Goal: Information Seeking & Learning: Compare options

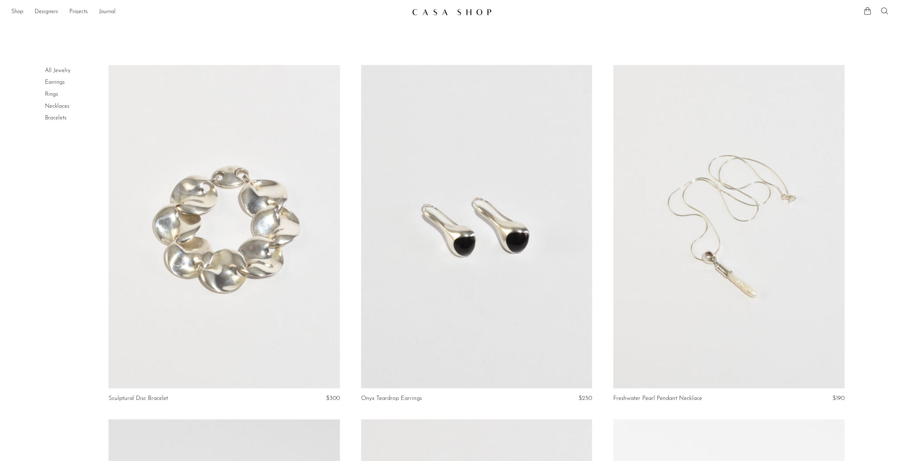
click at [729, 261] on link at bounding box center [728, 227] width 231 height 324
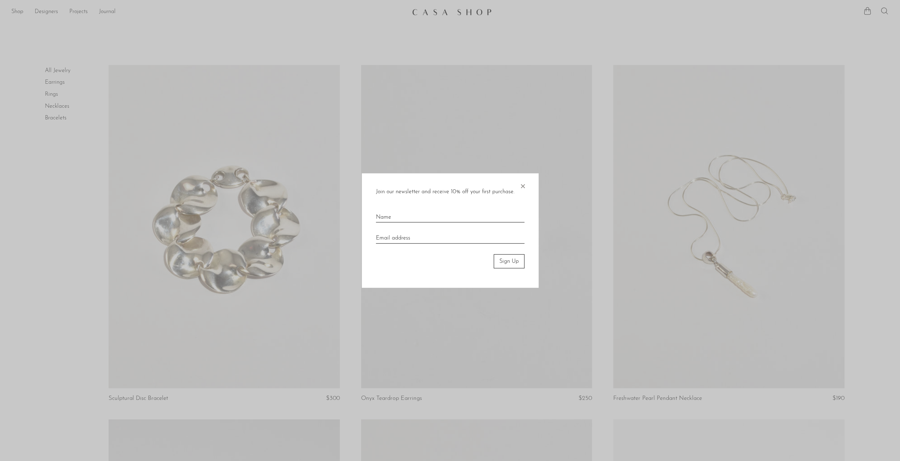
click at [521, 187] on span "×" at bounding box center [522, 184] width 7 height 23
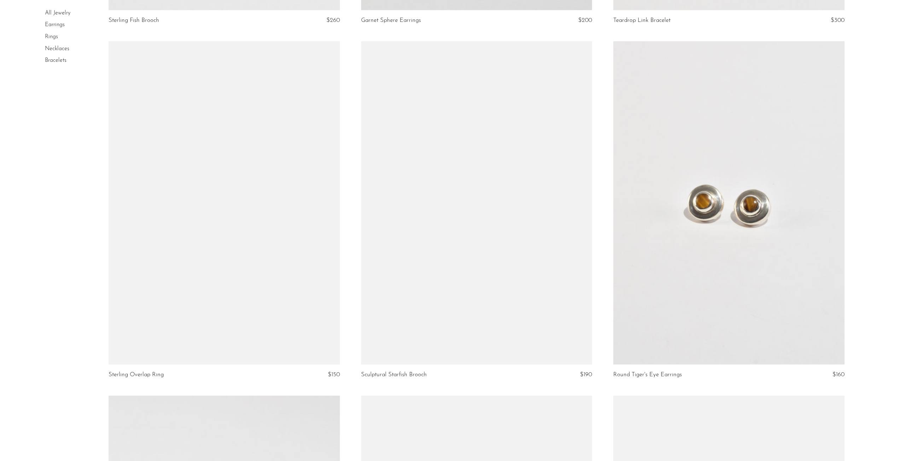
scroll to position [1909, 0]
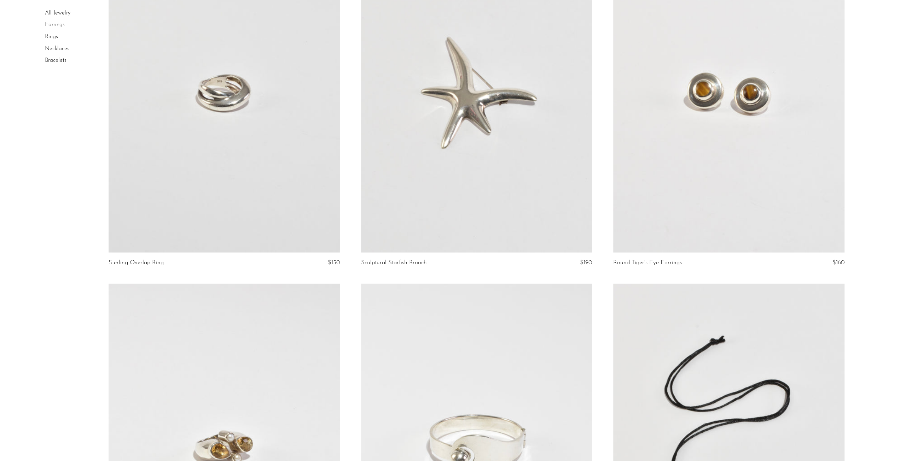
click at [723, 158] on link at bounding box center [728, 91] width 231 height 324
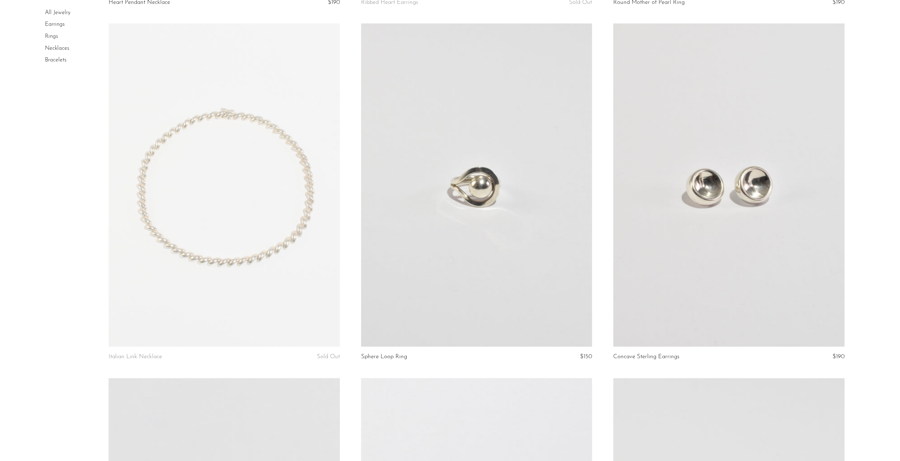
scroll to position [3666, 0]
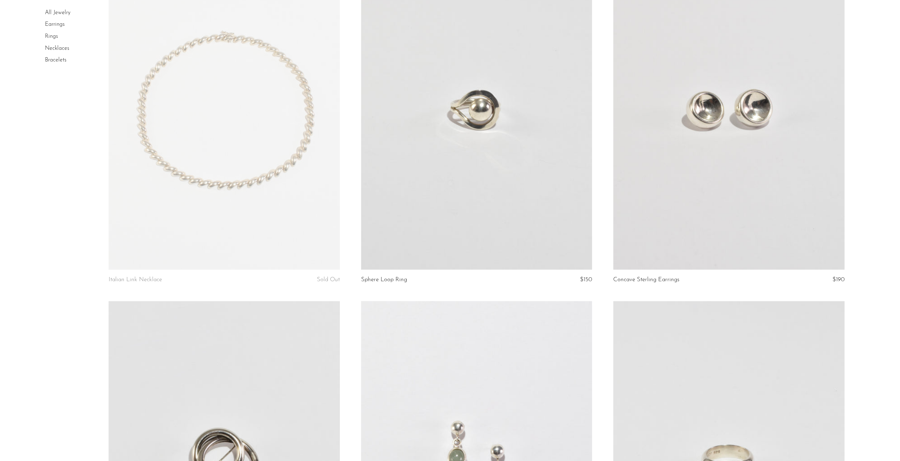
click at [741, 168] on link at bounding box center [728, 108] width 231 height 324
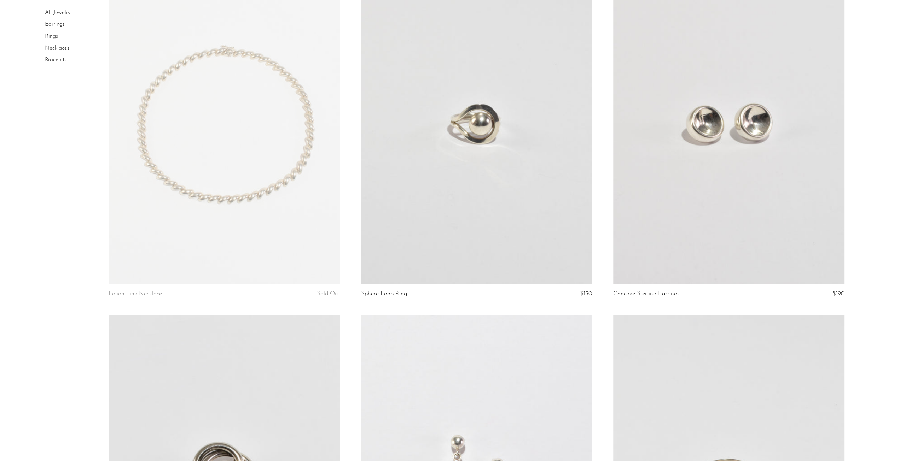
scroll to position [3962, 0]
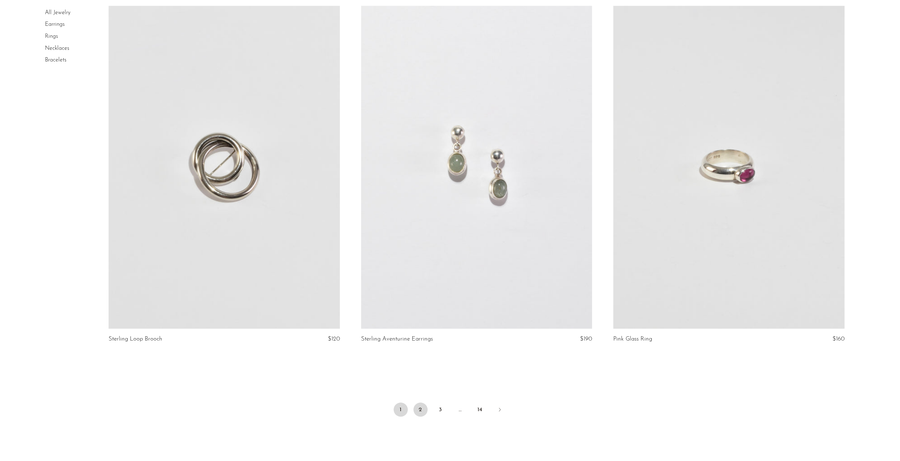
click at [423, 408] on link "2" at bounding box center [420, 410] width 14 height 14
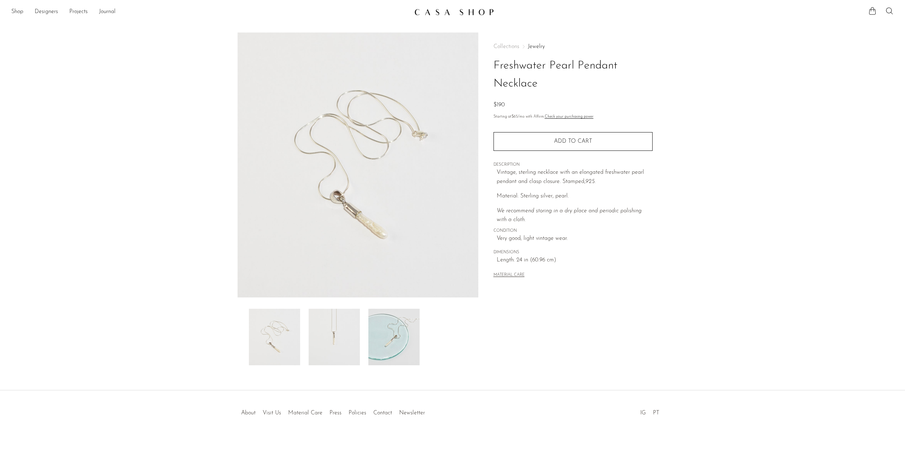
click at [317, 326] on img at bounding box center [334, 337] width 51 height 57
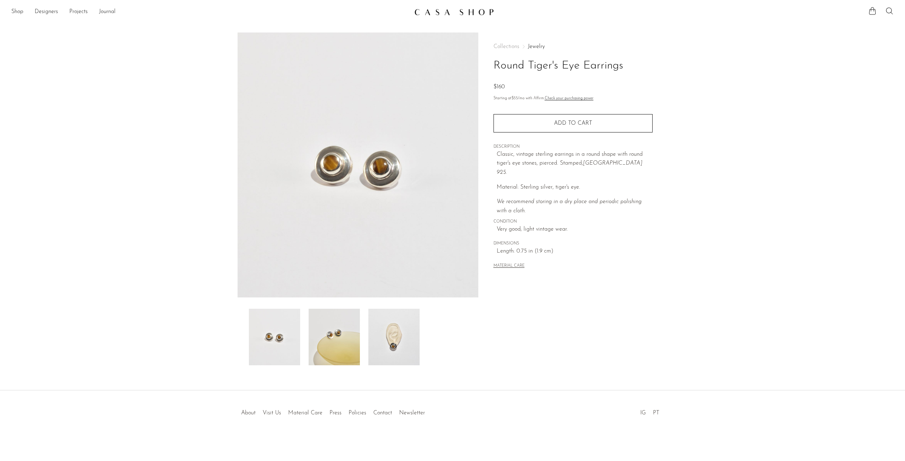
click at [349, 324] on img at bounding box center [334, 337] width 51 height 57
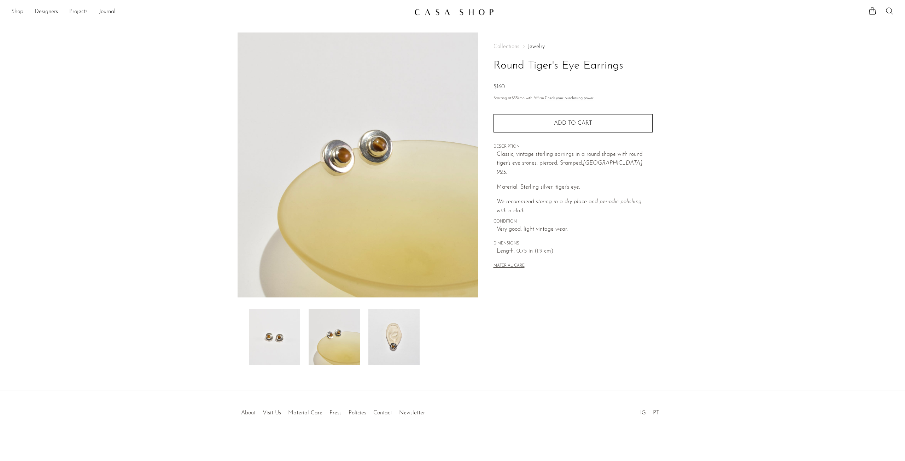
click at [400, 335] on img at bounding box center [393, 337] width 51 height 57
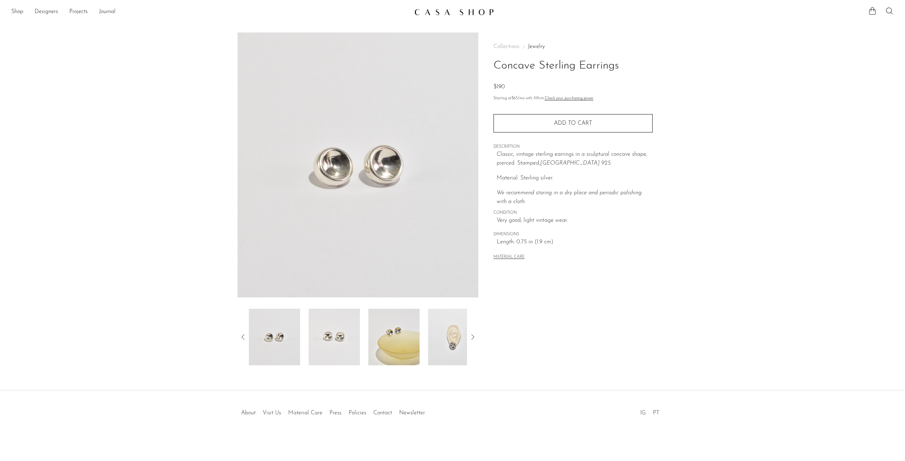
click at [429, 338] on img at bounding box center [453, 337] width 51 height 57
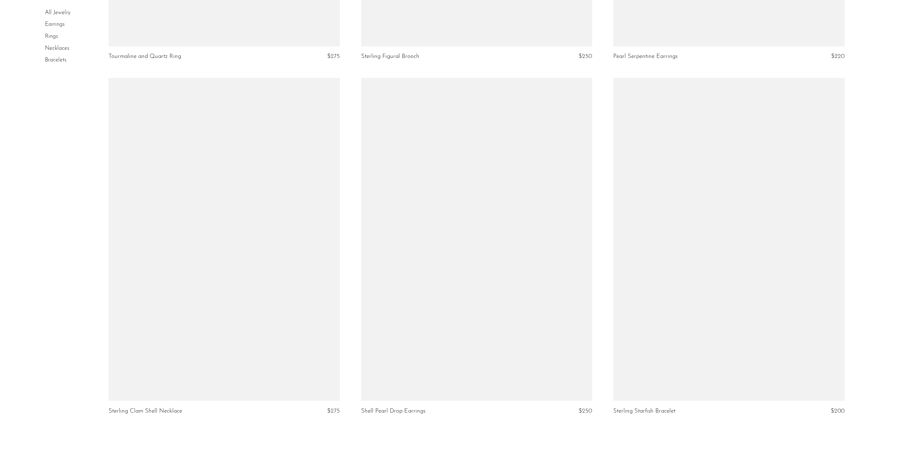
scroll to position [4024, 0]
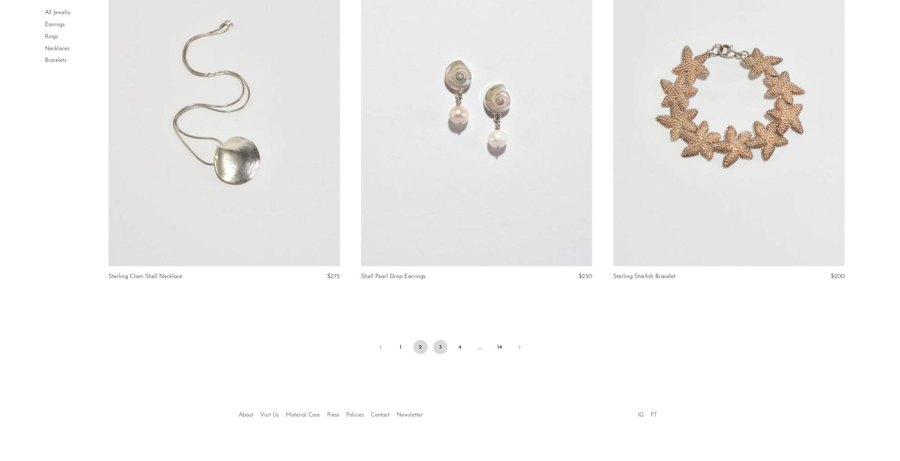
click at [439, 351] on link "3" at bounding box center [440, 347] width 14 height 14
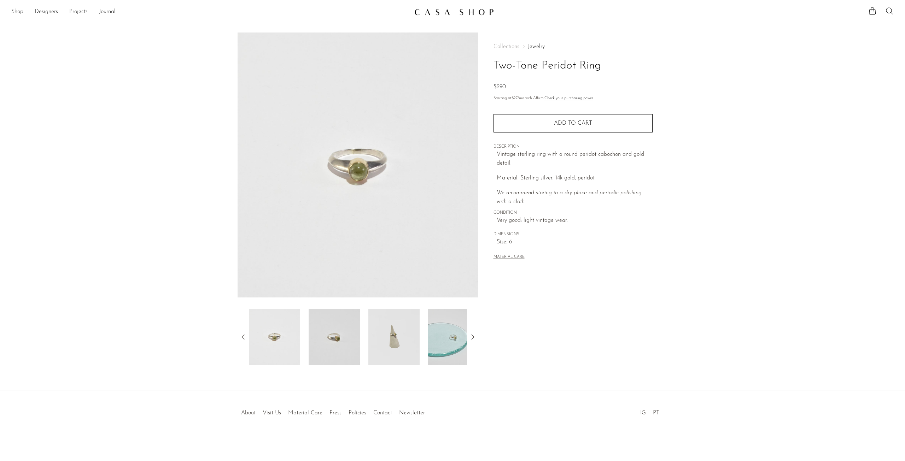
click at [332, 337] on img at bounding box center [334, 337] width 51 height 57
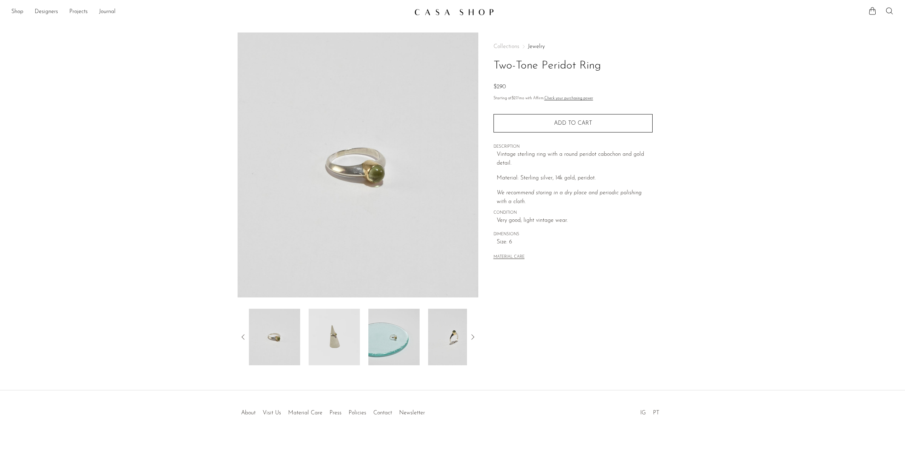
click at [349, 344] on img at bounding box center [334, 337] width 51 height 57
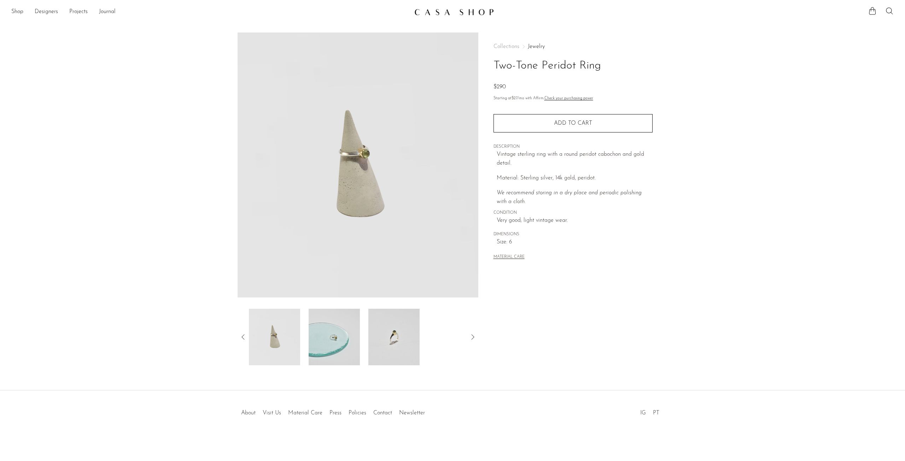
click at [357, 334] on img at bounding box center [334, 337] width 51 height 57
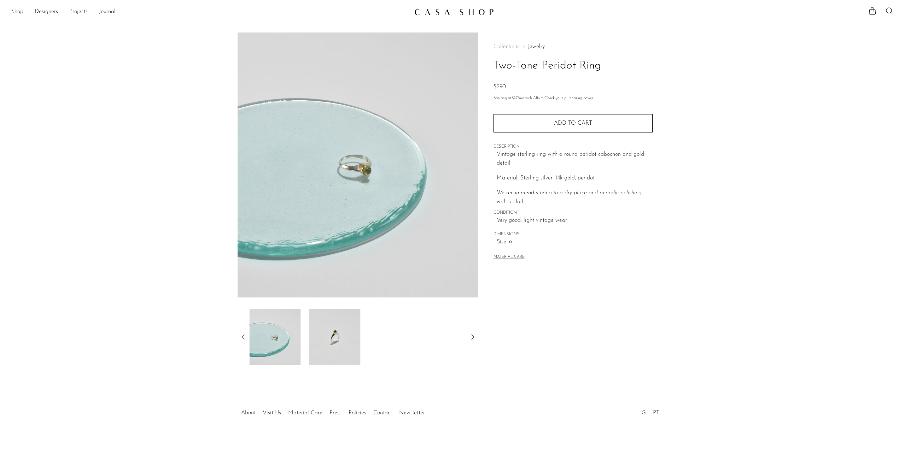
click at [354, 333] on img at bounding box center [334, 337] width 51 height 57
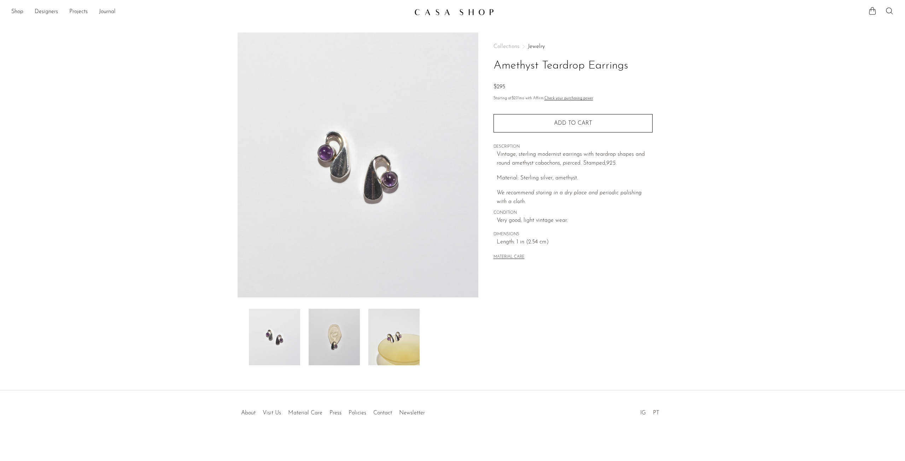
click at [329, 331] on img at bounding box center [334, 337] width 51 height 57
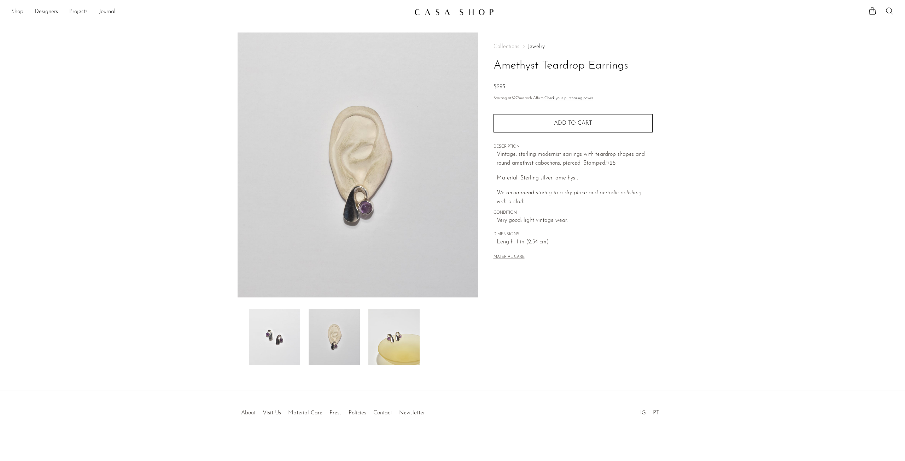
click at [399, 340] on img at bounding box center [393, 337] width 51 height 57
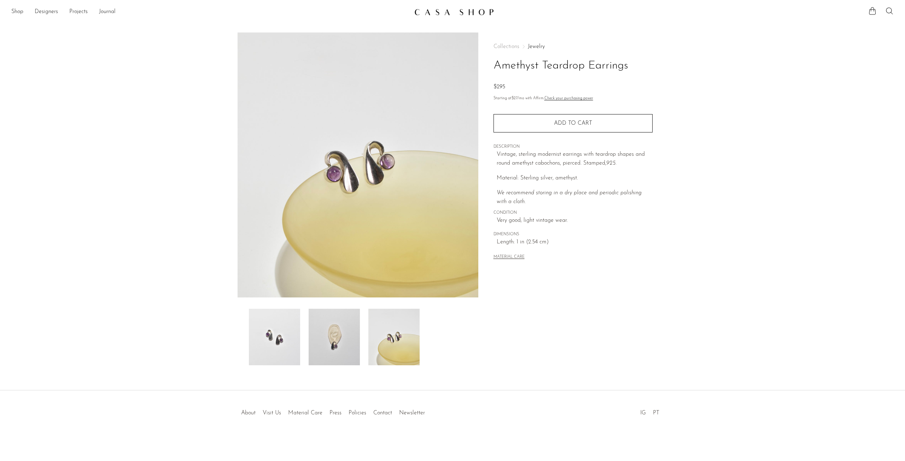
click at [341, 341] on img at bounding box center [334, 337] width 51 height 57
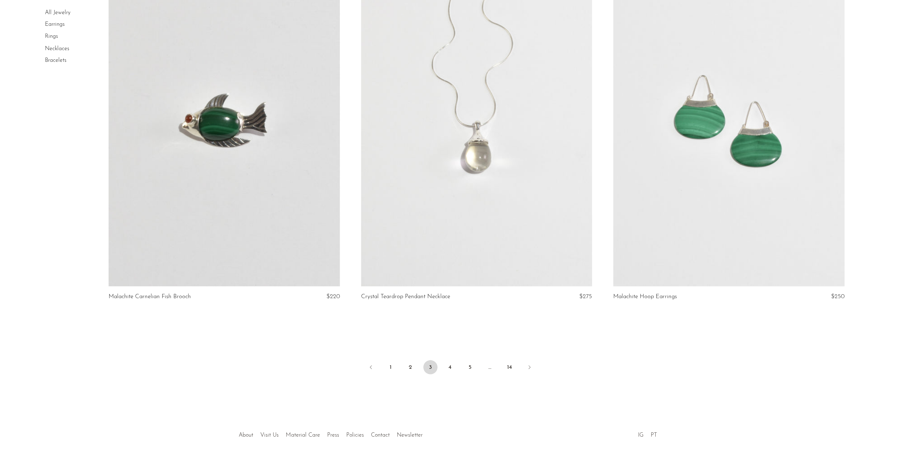
scroll to position [4024, 0]
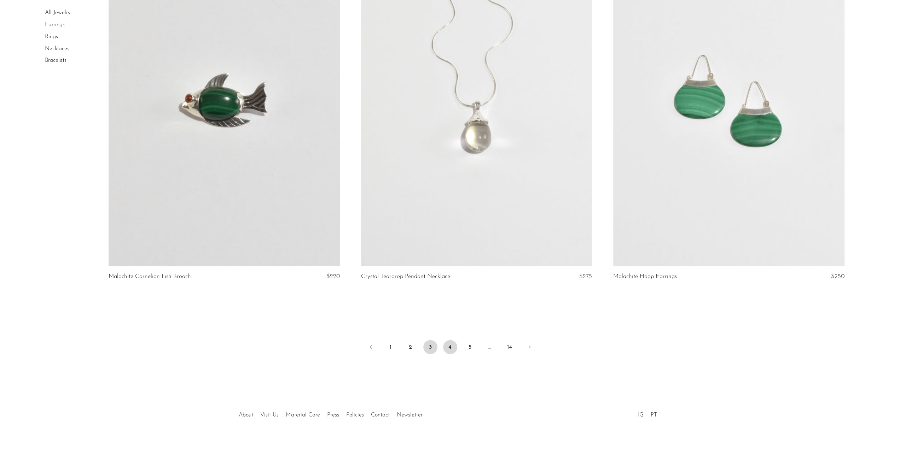
click at [452, 350] on link "4" at bounding box center [450, 347] width 14 height 14
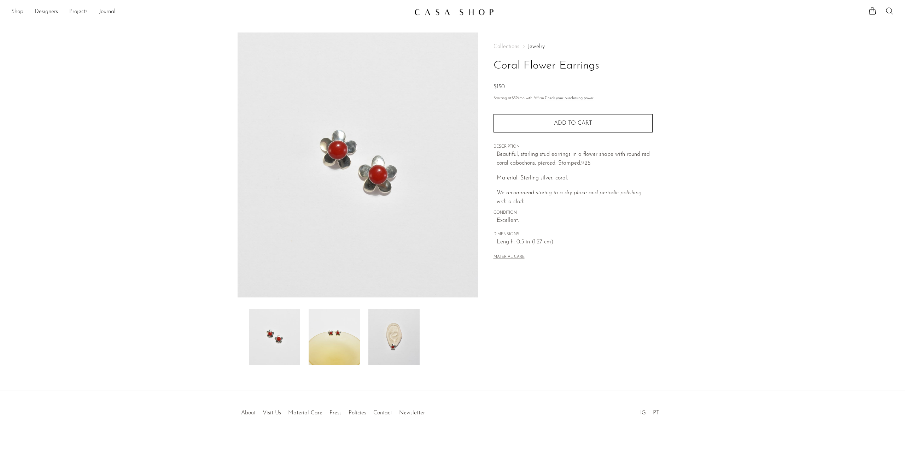
click at [403, 349] on img at bounding box center [393, 337] width 51 height 57
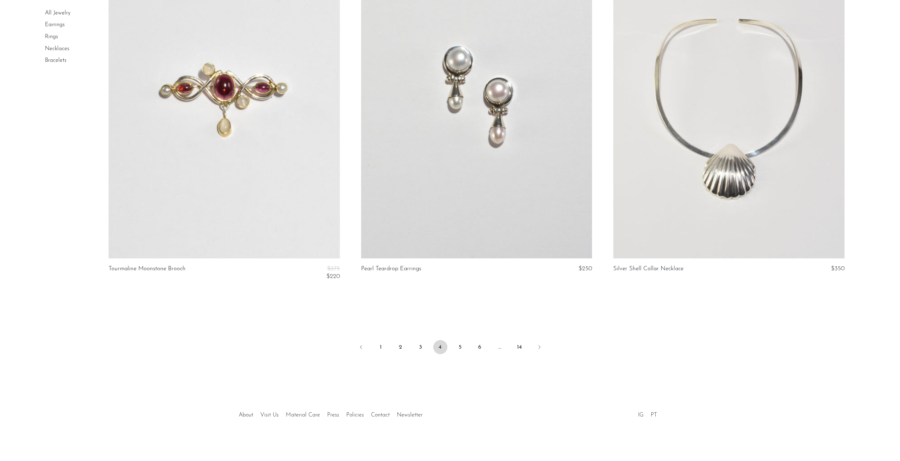
scroll to position [4042, 0]
click at [462, 345] on link "5" at bounding box center [460, 347] width 14 height 14
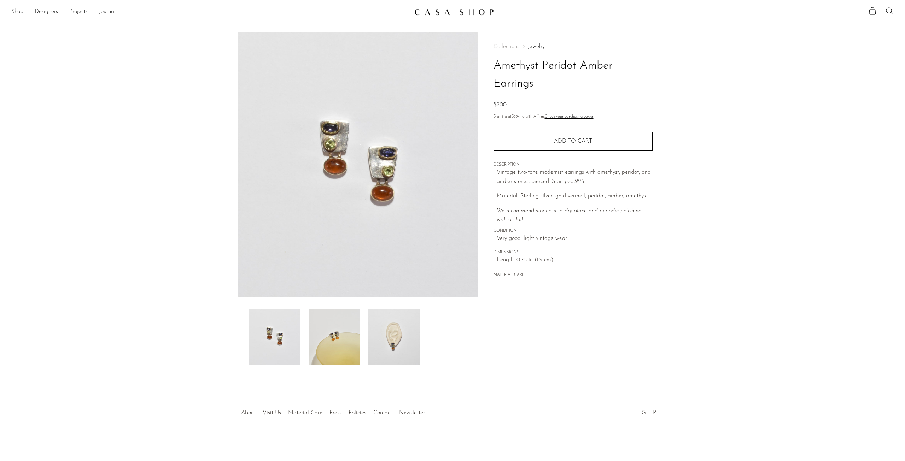
click at [397, 329] on img at bounding box center [393, 337] width 51 height 57
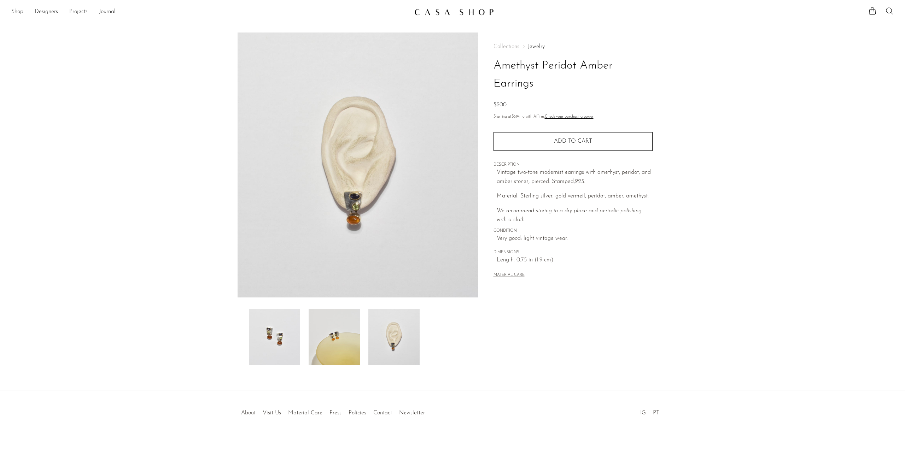
click at [336, 332] on img at bounding box center [334, 337] width 51 height 57
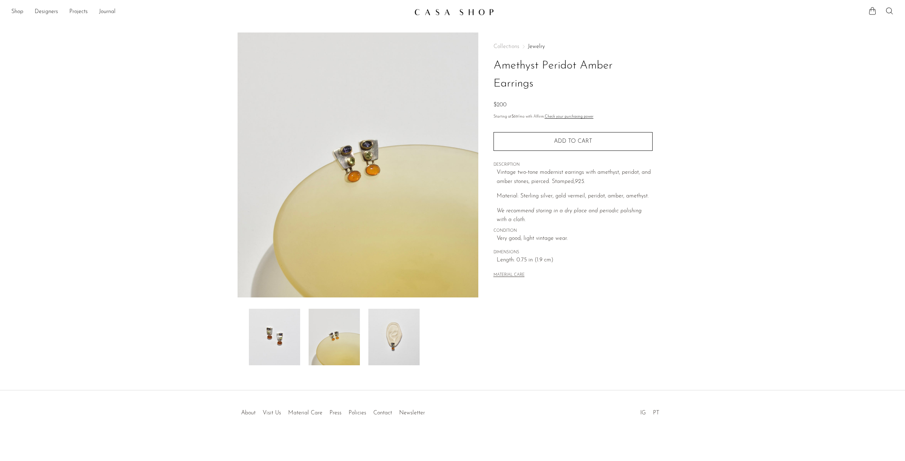
click at [291, 340] on img at bounding box center [274, 337] width 51 height 57
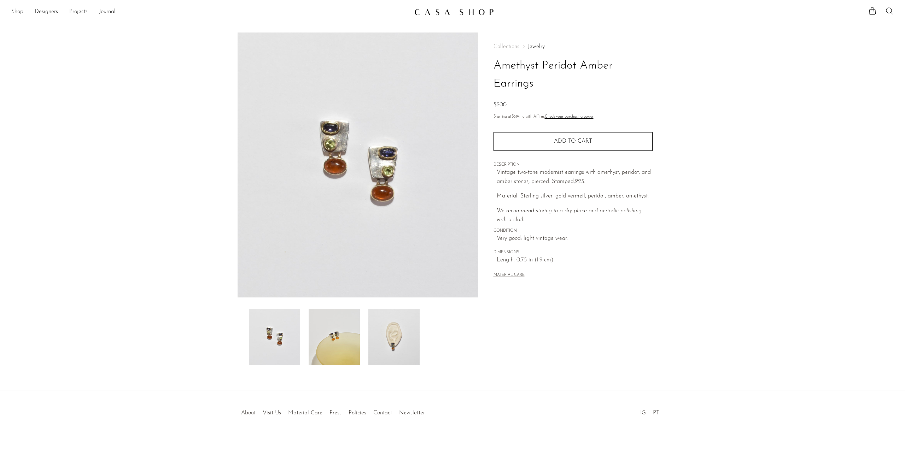
click at [390, 341] on img at bounding box center [393, 337] width 51 height 57
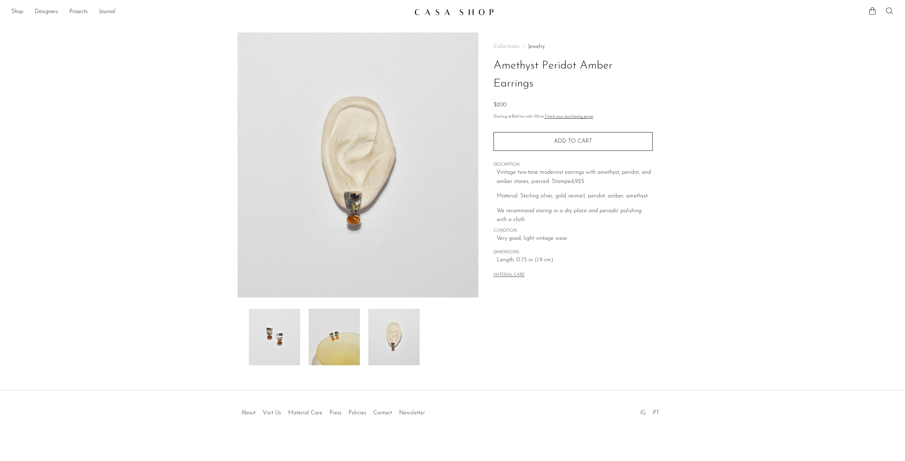
click at [368, 243] on img at bounding box center [358, 165] width 241 height 265
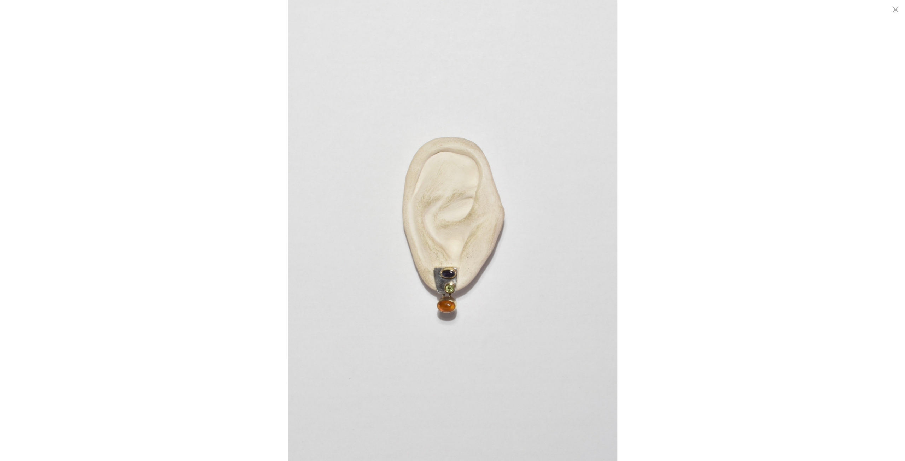
click at [543, 259] on img at bounding box center [453, 230] width 330 height 461
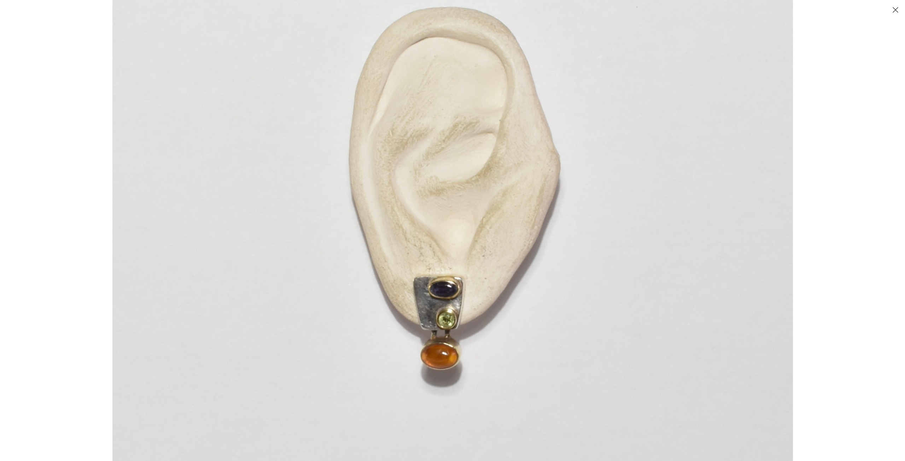
click at [894, 10] on button "Close" at bounding box center [895, 10] width 12 height 12
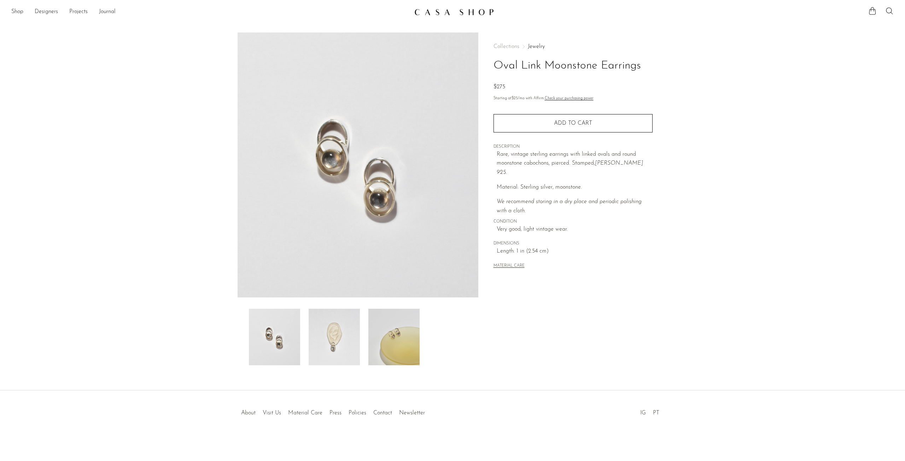
click at [334, 333] on img at bounding box center [334, 337] width 51 height 57
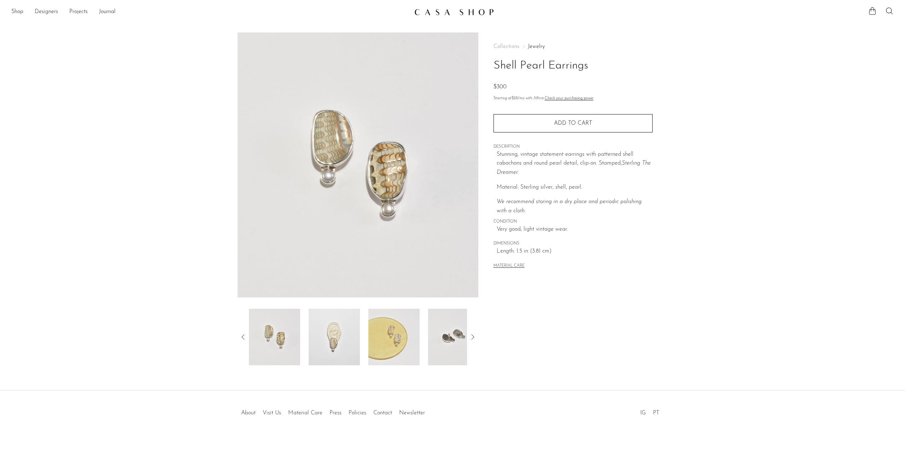
click at [333, 350] on img at bounding box center [334, 337] width 51 height 57
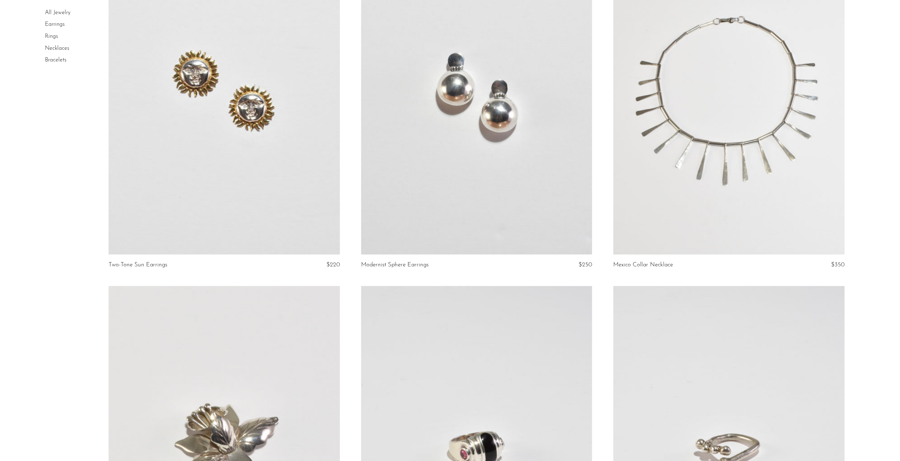
scroll to position [1096, 0]
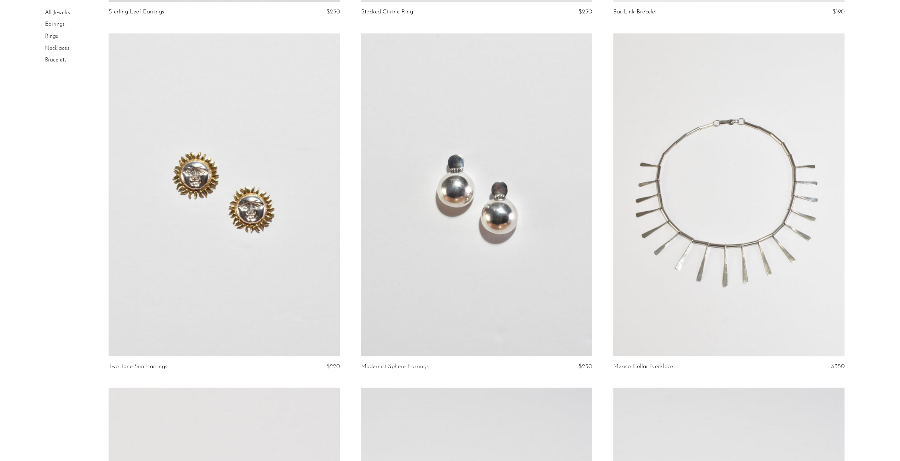
click at [509, 203] on link at bounding box center [476, 195] width 231 height 324
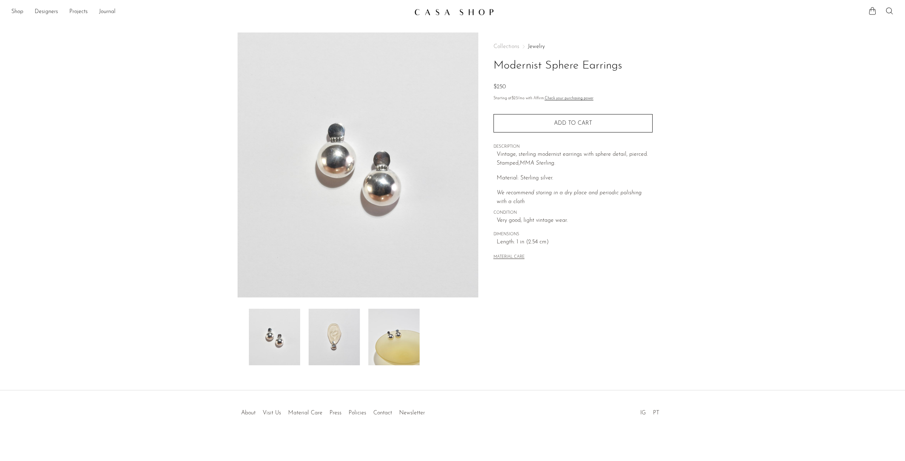
click at [351, 329] on img at bounding box center [334, 337] width 51 height 57
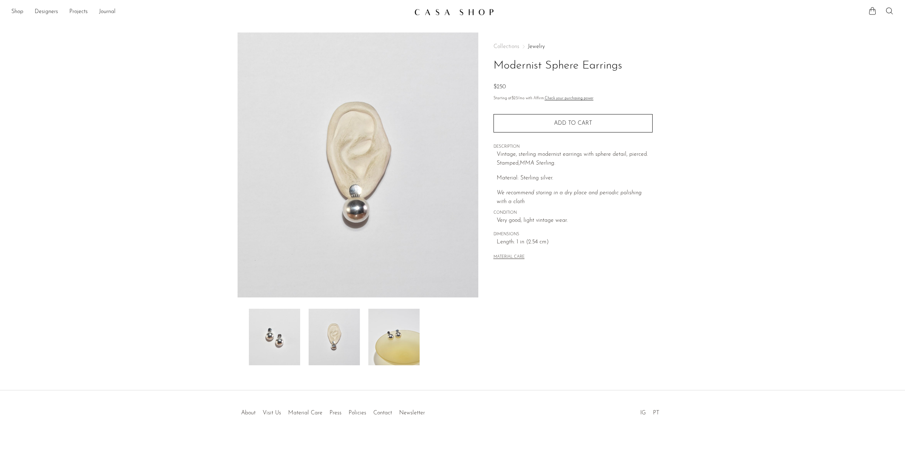
click at [392, 328] on img at bounding box center [393, 337] width 51 height 57
